Goal: Information Seeking & Learning: Learn about a topic

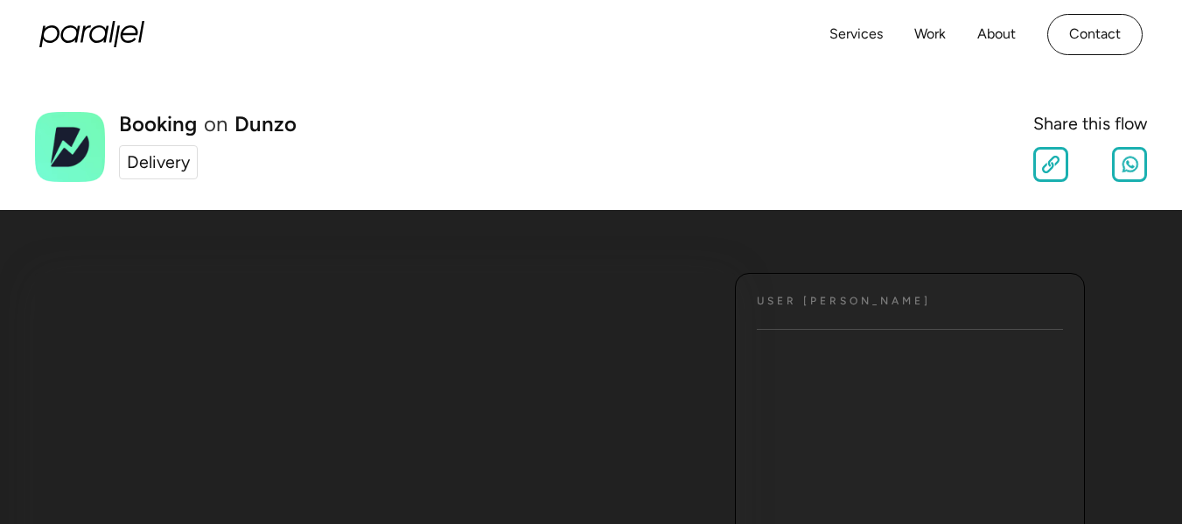
click at [141, 157] on div "Delivery" at bounding box center [158, 163] width 63 height 26
